Goal: Transaction & Acquisition: Book appointment/travel/reservation

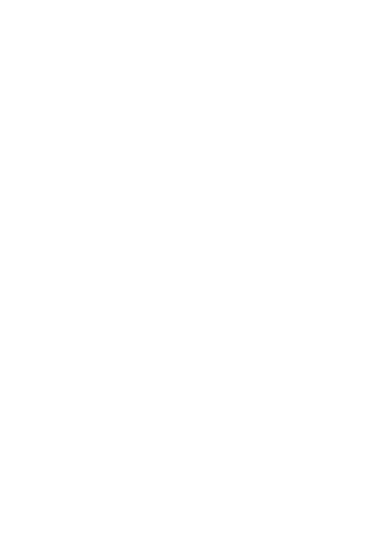
scroll to position [1091, 0]
click at [373, 246] on icon at bounding box center [368, 256] width 26 height 21
click at [263, 410] on font "AVENTURA AL AIRE LIBRE" at bounding box center [244, 412] width 58 height 5
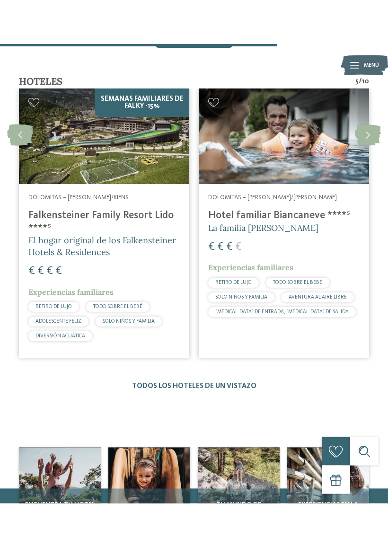
scroll to position [1247, 0]
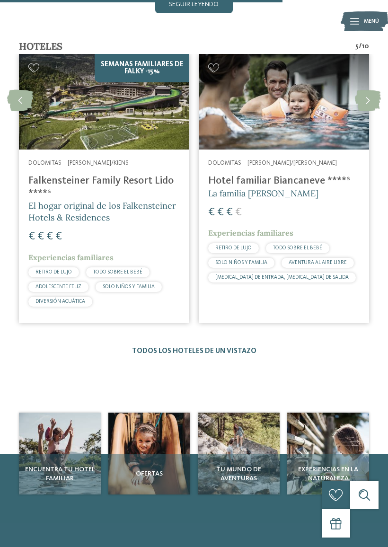
click at [371, 90] on icon at bounding box center [368, 100] width 26 height 21
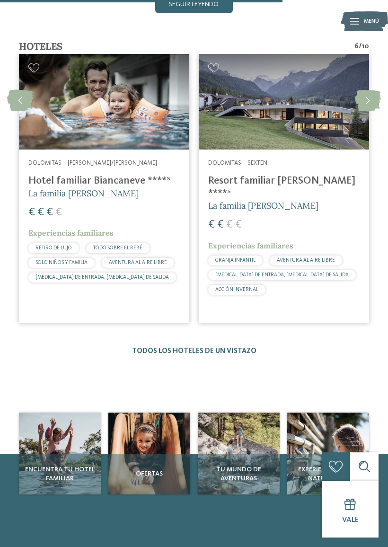
click at [323, 261] on div "GRANJA INFANTIL AVENTURA AL AIRE LIBRE [MEDICAL_DATA] DE ENTRADA, [MEDICAL_DATA…" at bounding box center [283, 275] width 151 height 39
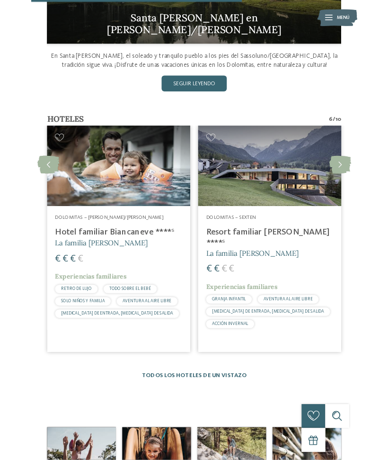
scroll to position [1157, 0]
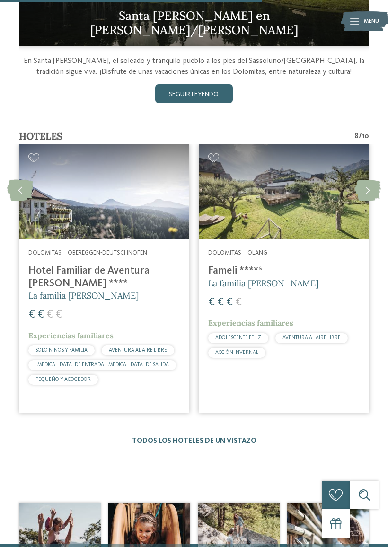
click at [80, 206] on div at bounding box center [104, 192] width 170 height 96
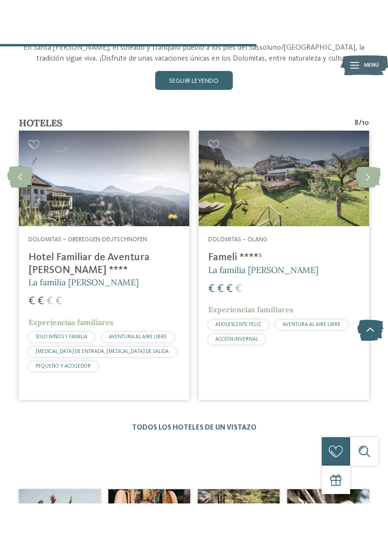
scroll to position [1155, 0]
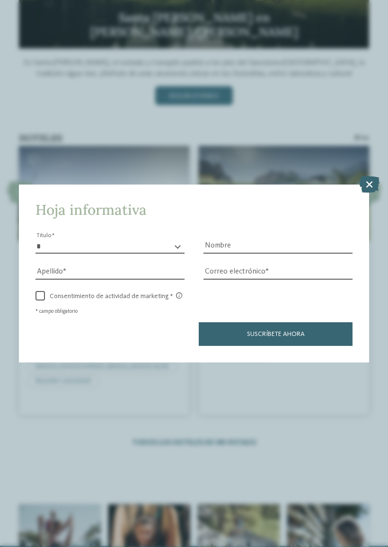
click at [371, 176] on icon at bounding box center [369, 184] width 20 height 17
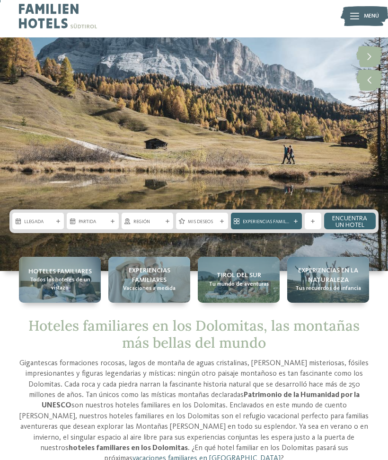
scroll to position [0, 0]
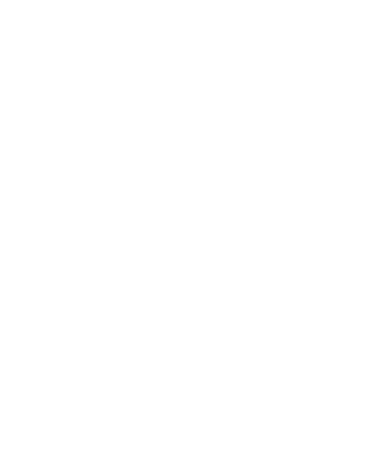
scroll to position [9, 0]
click at [370, 132] on icon at bounding box center [369, 140] width 20 height 17
